Goal: Transaction & Acquisition: Purchase product/service

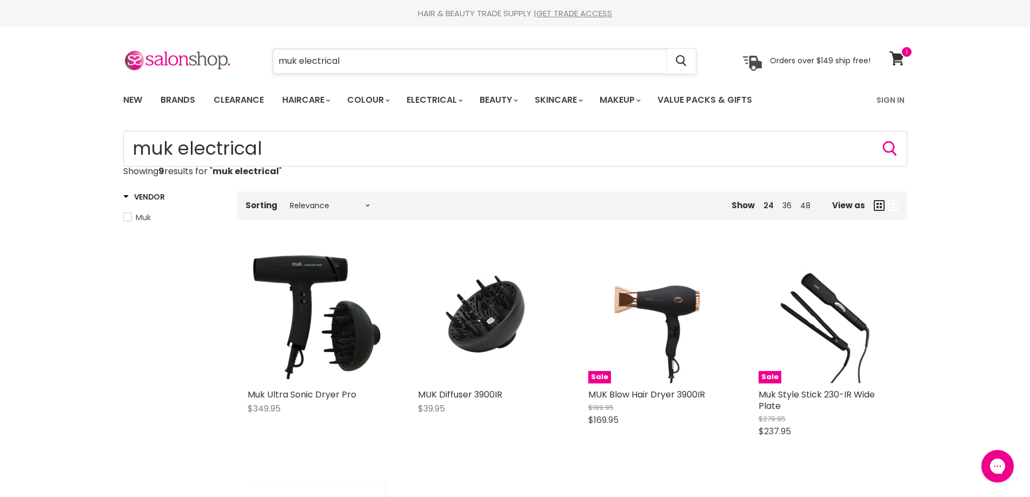
click at [356, 62] on input "muk electrical" at bounding box center [470, 61] width 394 height 25
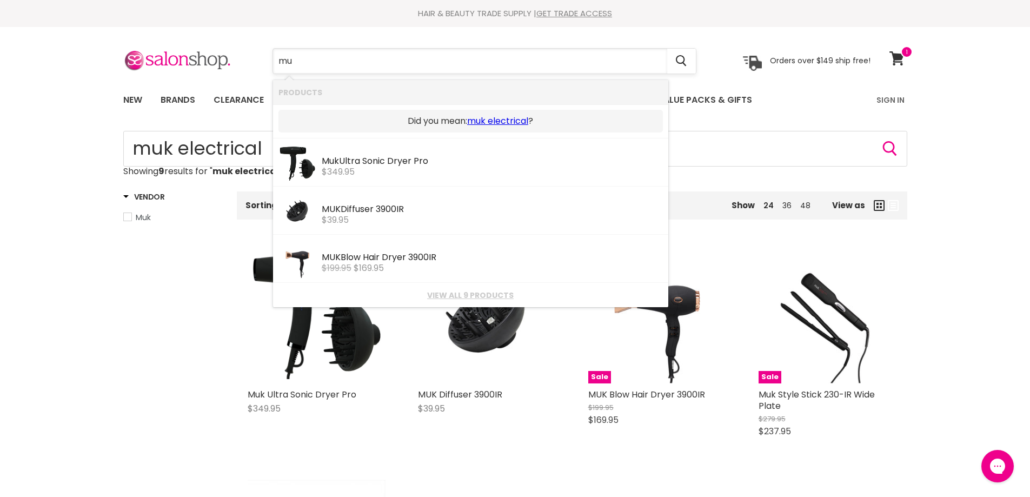
type input "m"
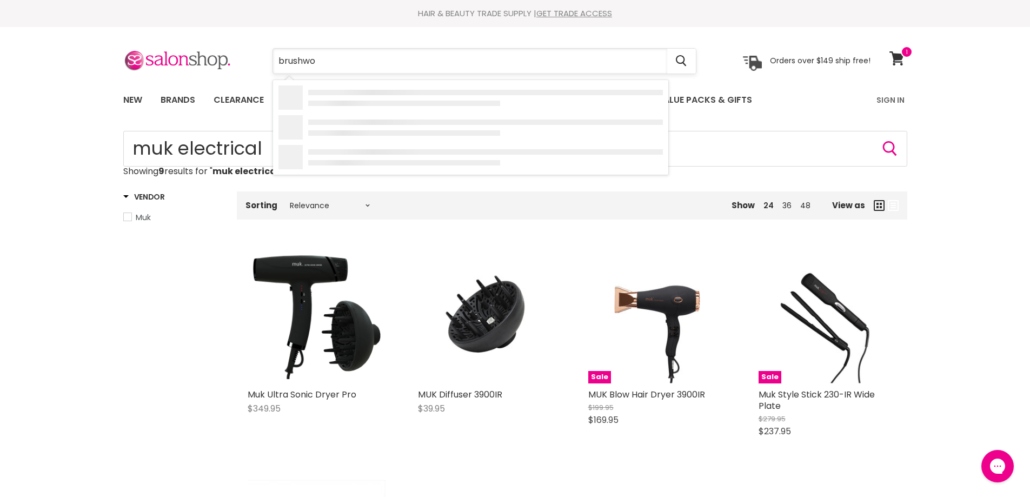
type input "brushwor"
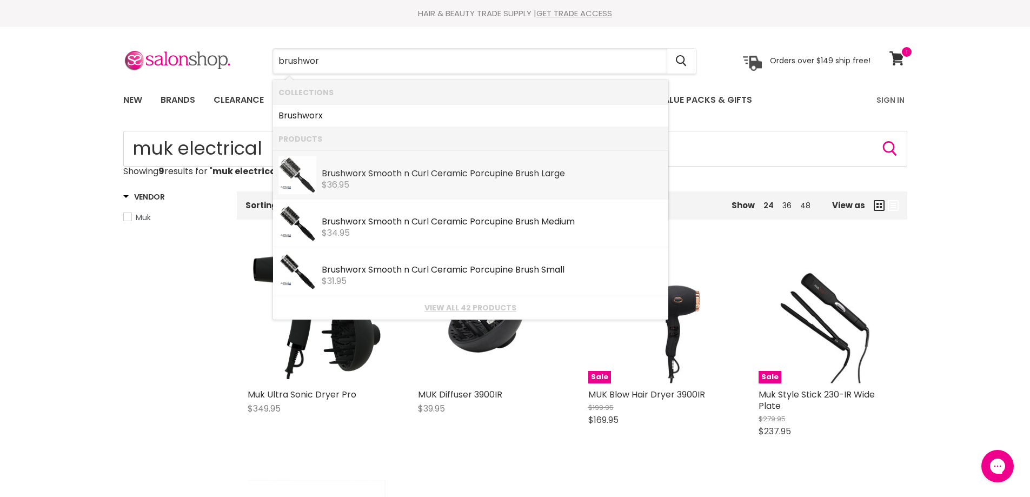
click at [381, 172] on div "Brushwor x Smooth n Curl Ceramic Porcupine Brush Large" at bounding box center [492, 174] width 341 height 11
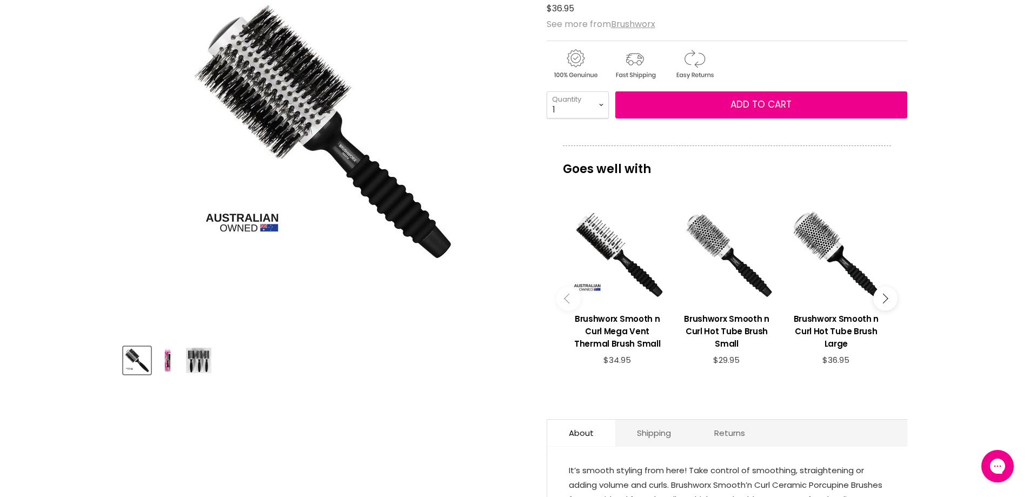
scroll to position [216, 0]
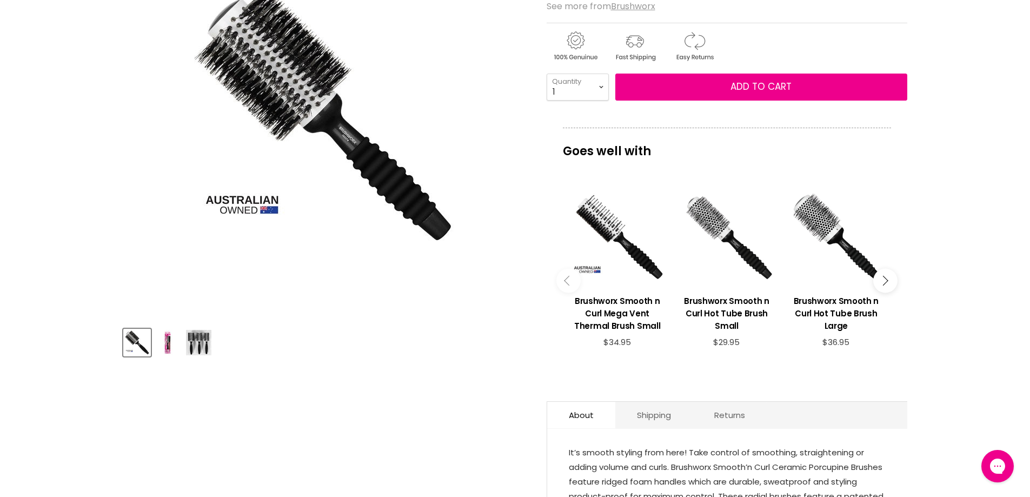
click at [200, 343] on img "Product thumbnails" at bounding box center [198, 342] width 25 height 25
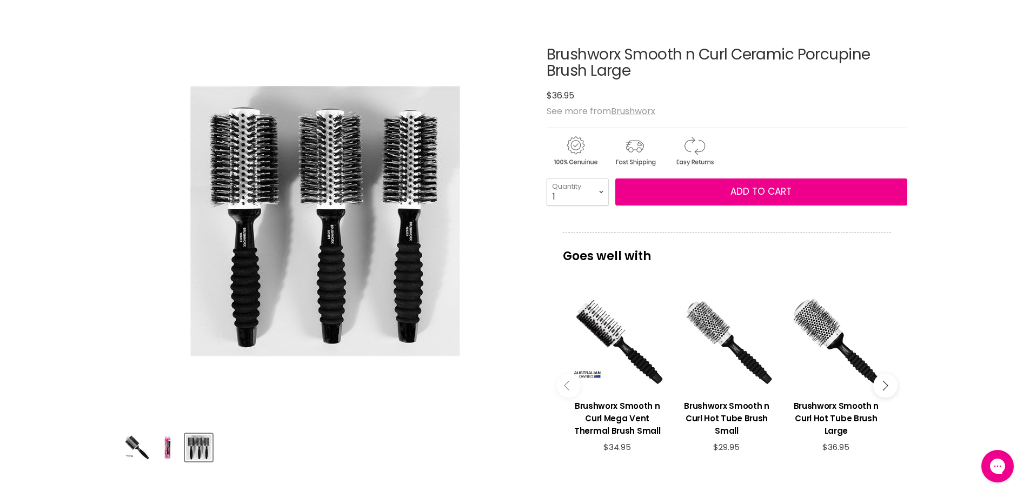
scroll to position [108, 0]
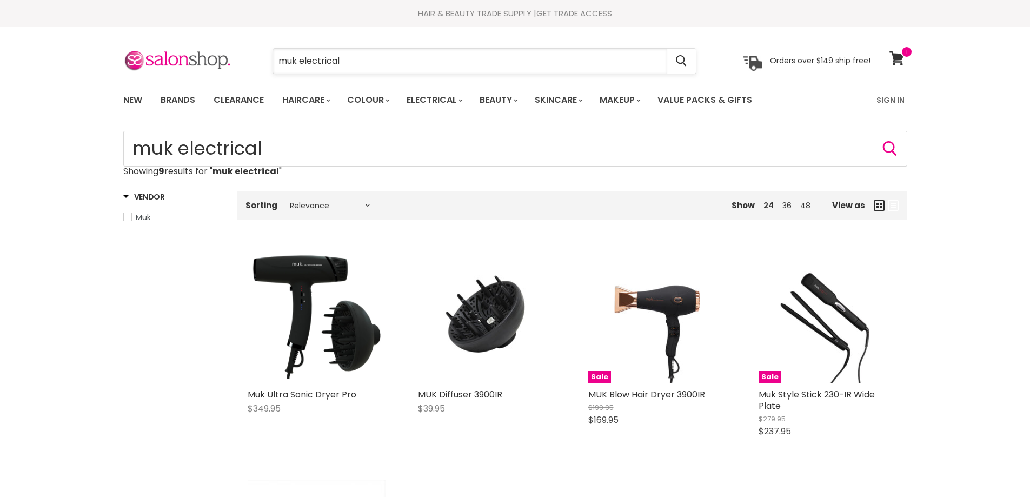
click at [345, 61] on input "muk electrical" at bounding box center [470, 61] width 394 height 25
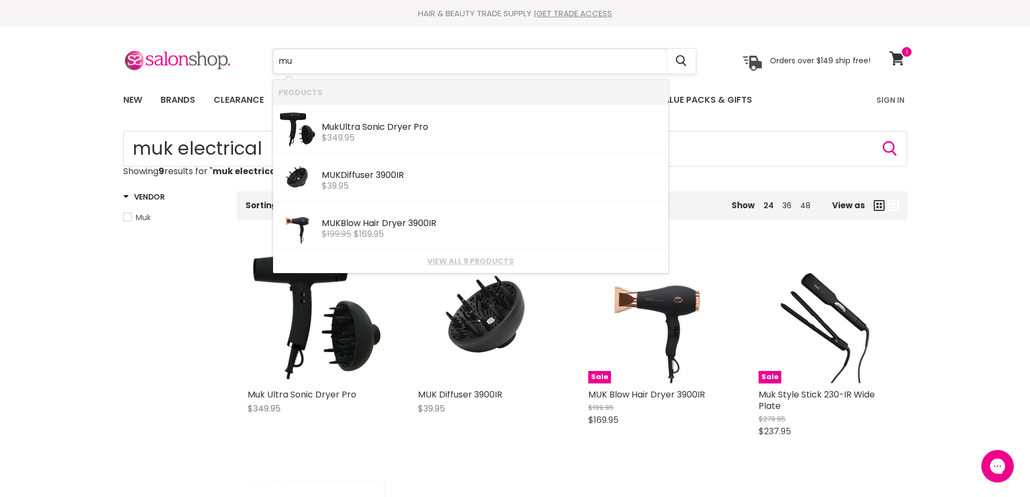
type input "m"
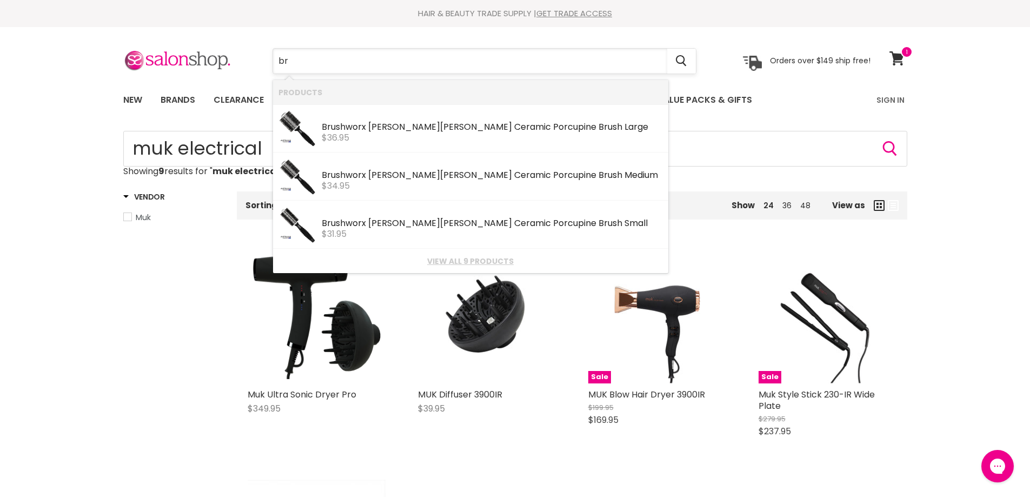
type input "b"
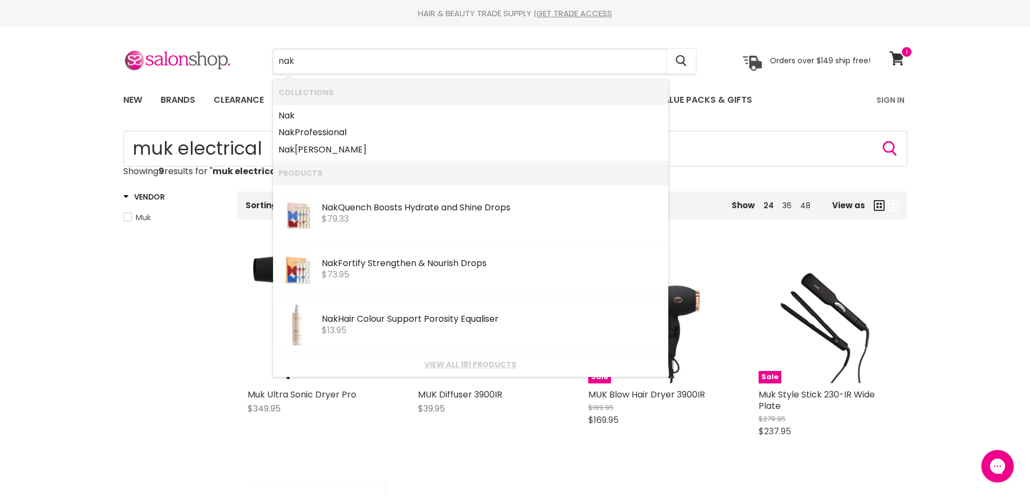
type input "nak"
